Goal: Task Accomplishment & Management: Manage account settings

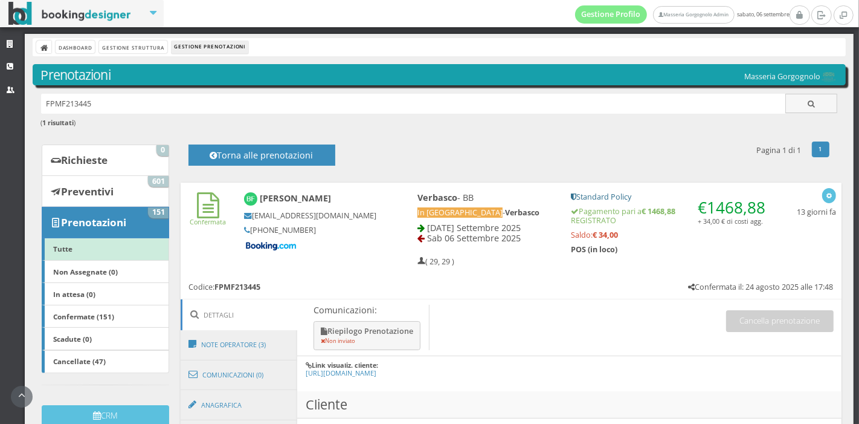
scroll to position [416, 0]
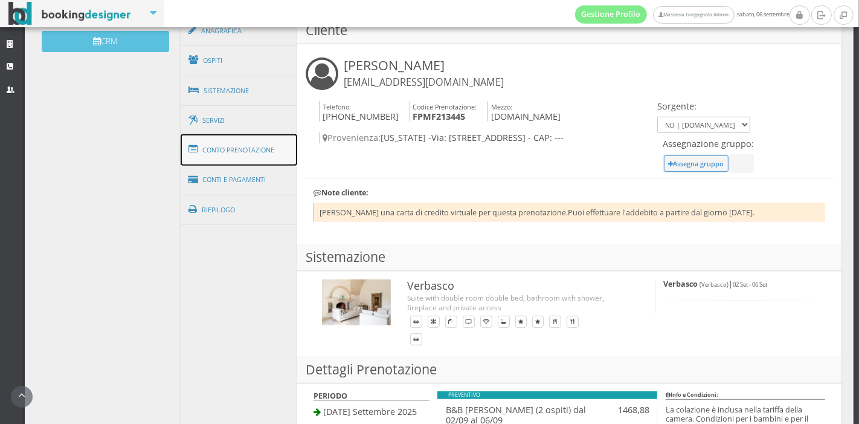
click at [248, 144] on link "Conto Prenotazione" at bounding box center [239, 149] width 117 height 31
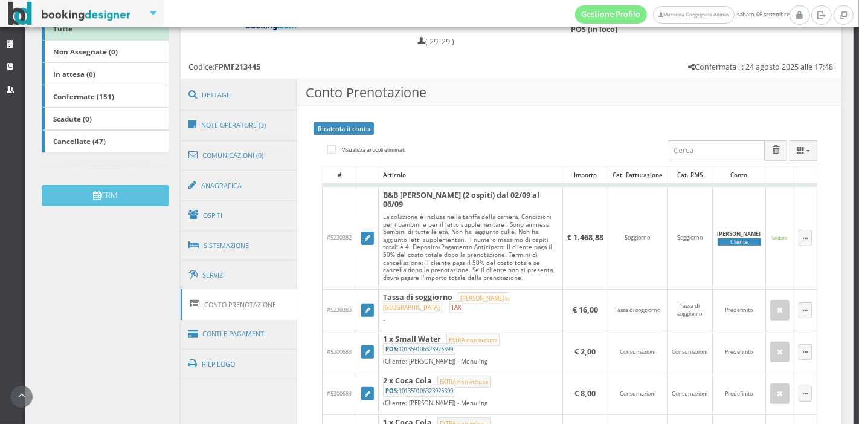
scroll to position [244, 0]
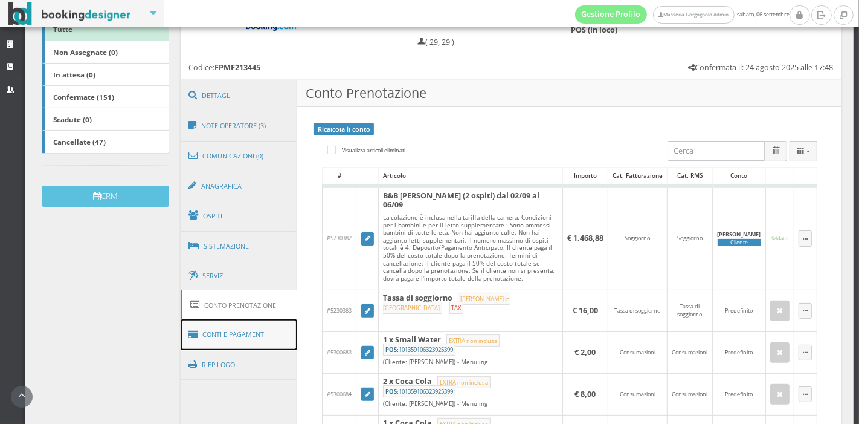
click at [260, 327] on link "Conti e Pagamenti" at bounding box center [239, 334] width 117 height 31
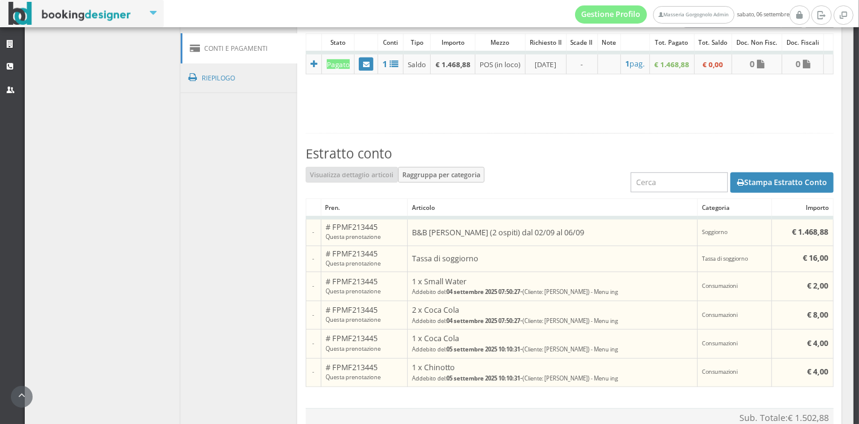
scroll to position [562, 0]
click at [744, 193] on button "Stampa Estratto Conto" at bounding box center [782, 182] width 103 height 21
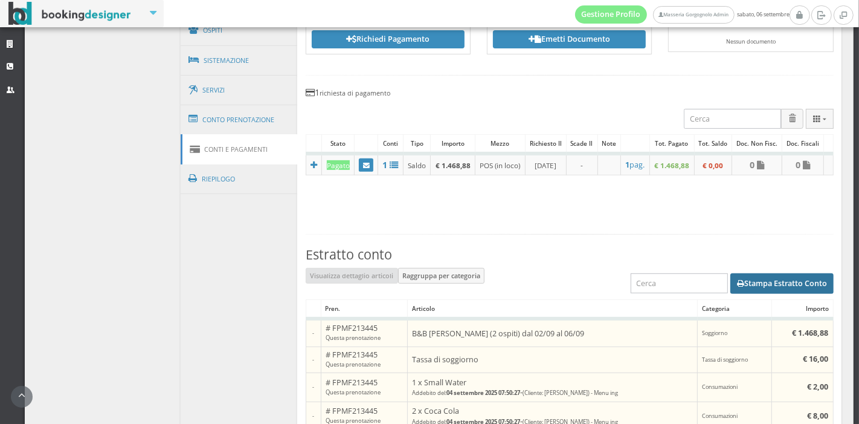
scroll to position [449, 0]
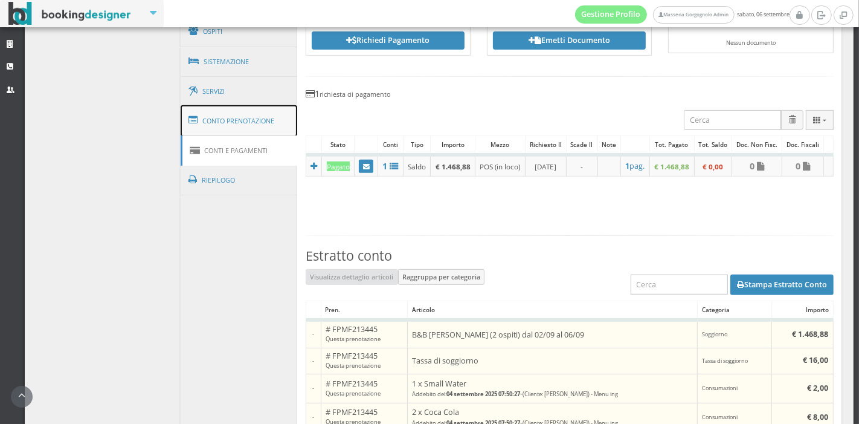
click at [283, 120] on link "Conto Prenotazione" at bounding box center [239, 120] width 117 height 31
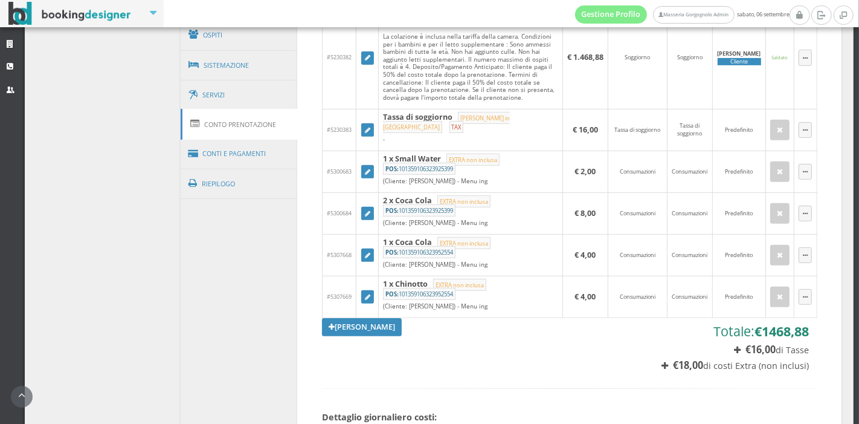
scroll to position [445, 0]
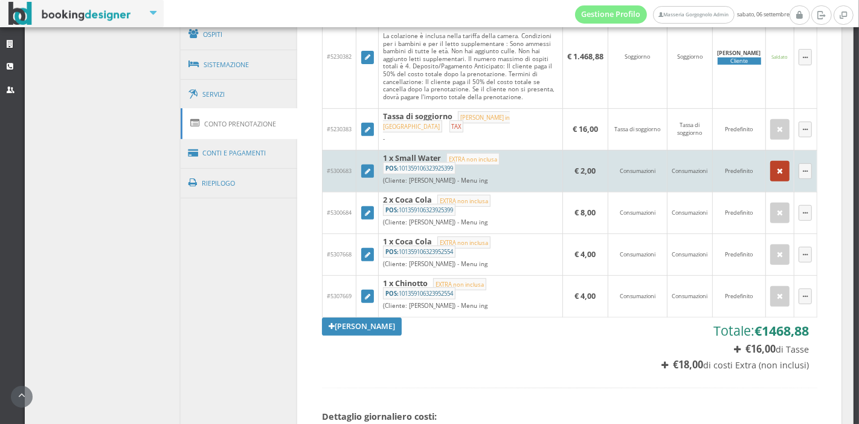
click at [770, 161] on button "button" at bounding box center [779, 171] width 19 height 21
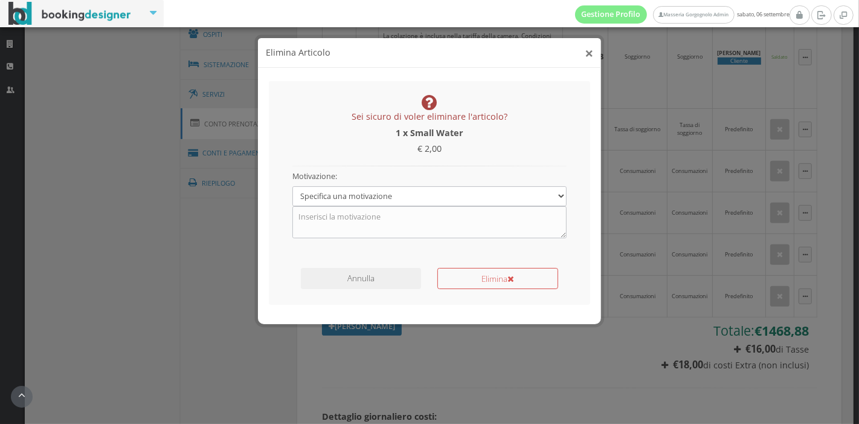
click at [586, 56] on button "×" at bounding box center [589, 52] width 8 height 15
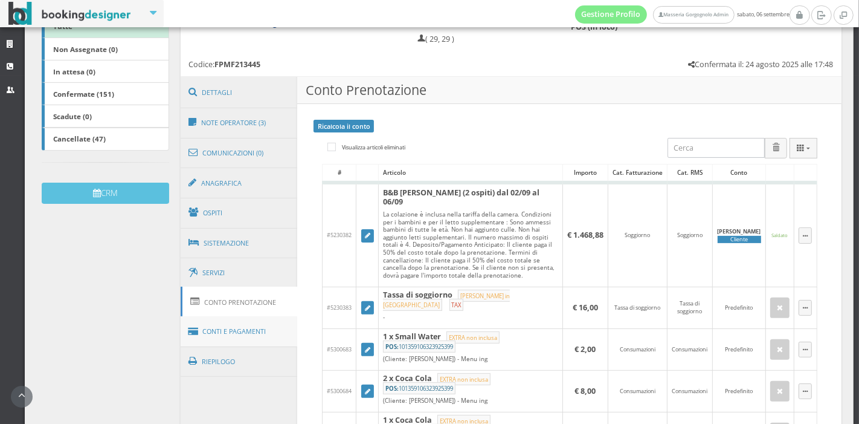
scroll to position [218, 0]
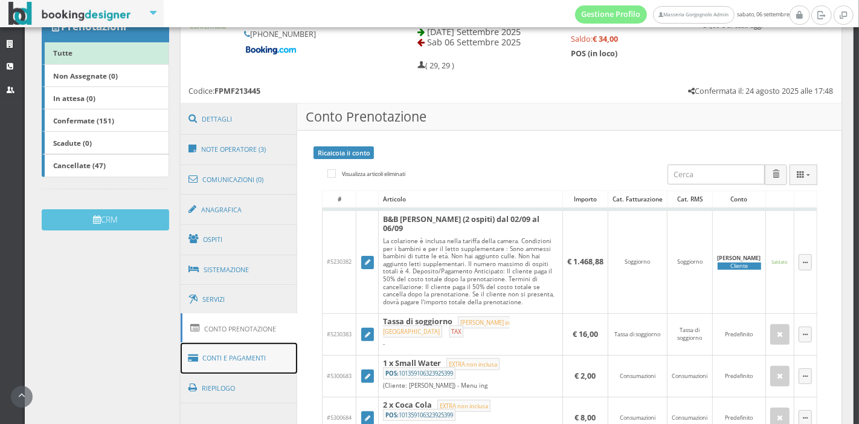
click at [202, 361] on link "Conti e Pagamenti" at bounding box center [239, 358] width 117 height 31
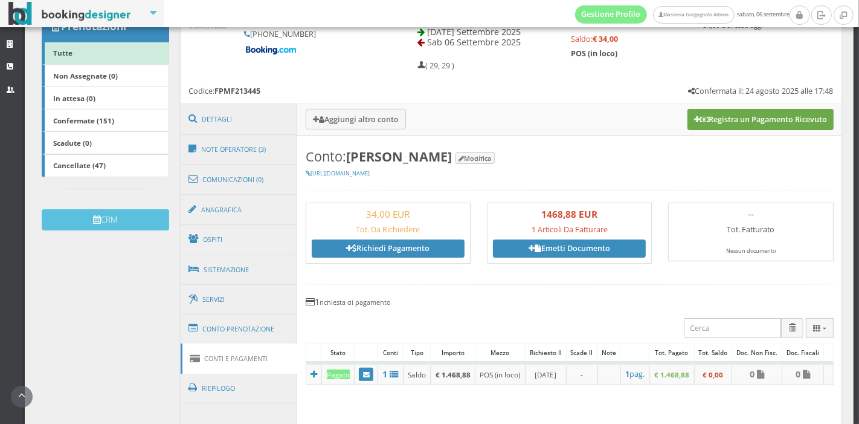
click at [721, 111] on button "Registra un Pagamento Ricevuto" at bounding box center [761, 119] width 146 height 21
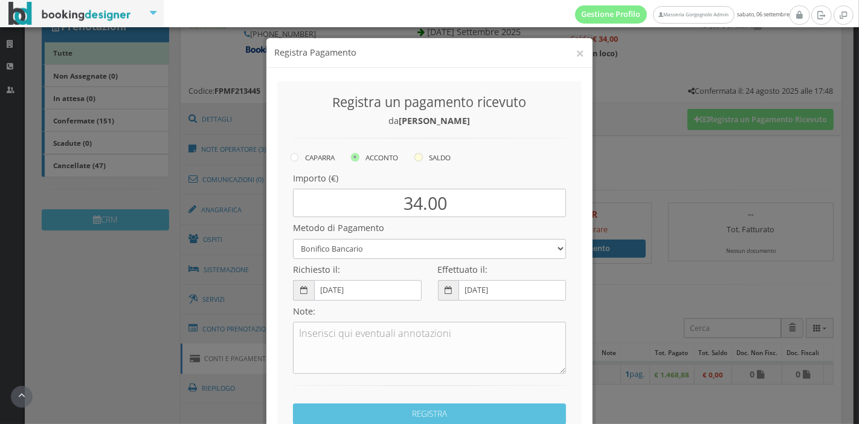
click at [416, 160] on icon at bounding box center [419, 157] width 8 height 8
radio input "true"
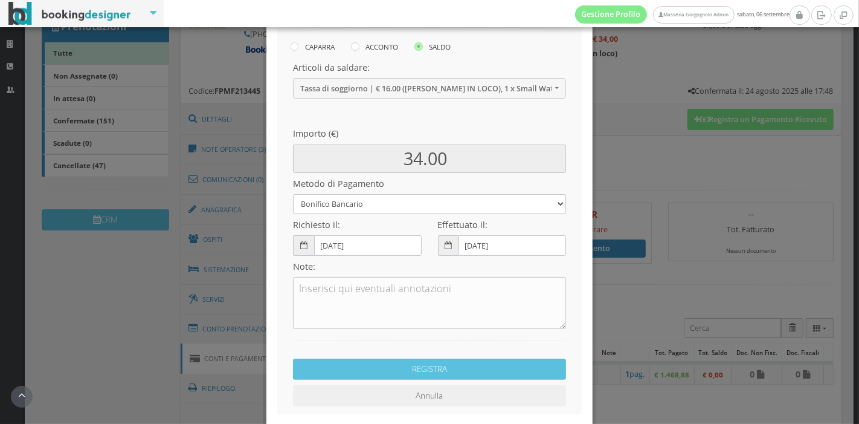
scroll to position [123, 0]
click at [420, 210] on select "Bonifico Bancario Carta di Credito Pay By Link Contanti Assegno Bancario Assegn…" at bounding box center [429, 203] width 273 height 20
select select
click at [293, 193] on select "Bonifico Bancario Carta di Credito Pay By Link Contanti Assegno Bancario Assegn…" at bounding box center [429, 203] width 273 height 20
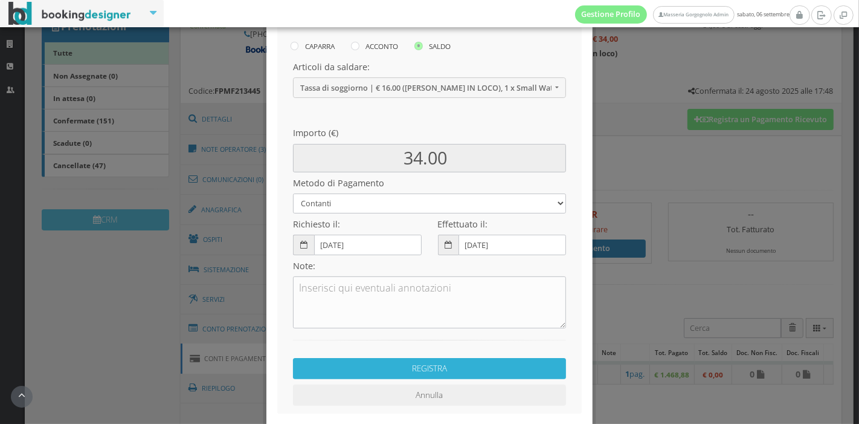
click at [398, 373] on button "REGISTRA" at bounding box center [429, 368] width 273 height 21
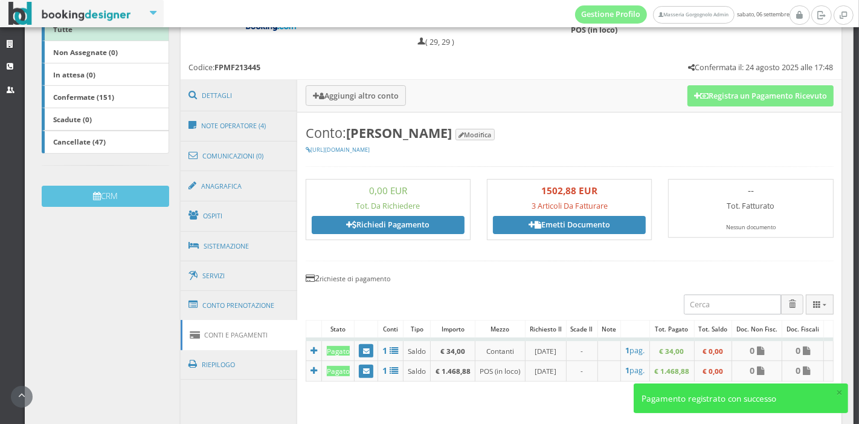
scroll to position [241, 0]
